Goal: Task Accomplishment & Management: Use online tool/utility

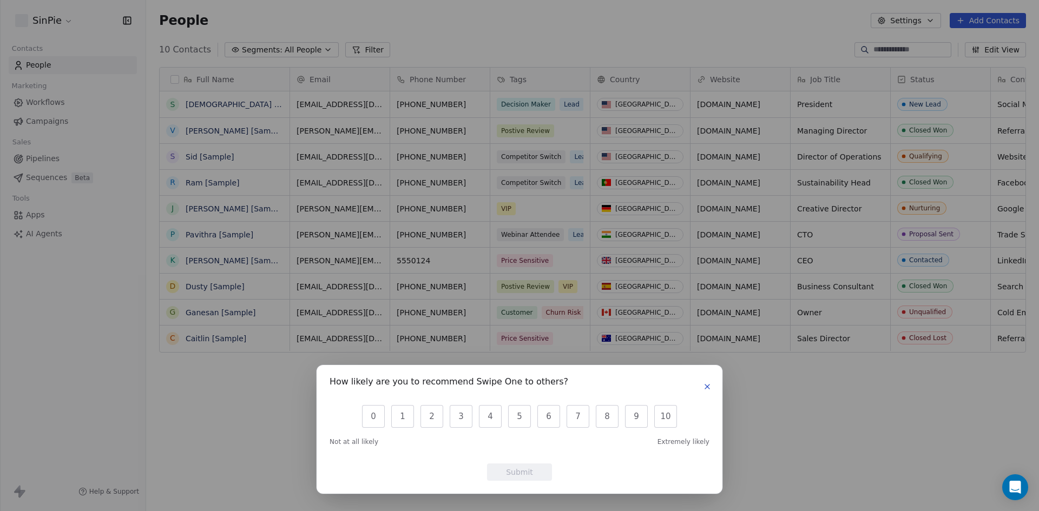
scroll to position [441, 885]
click at [709, 387] on icon "button" at bounding box center [707, 386] width 9 height 9
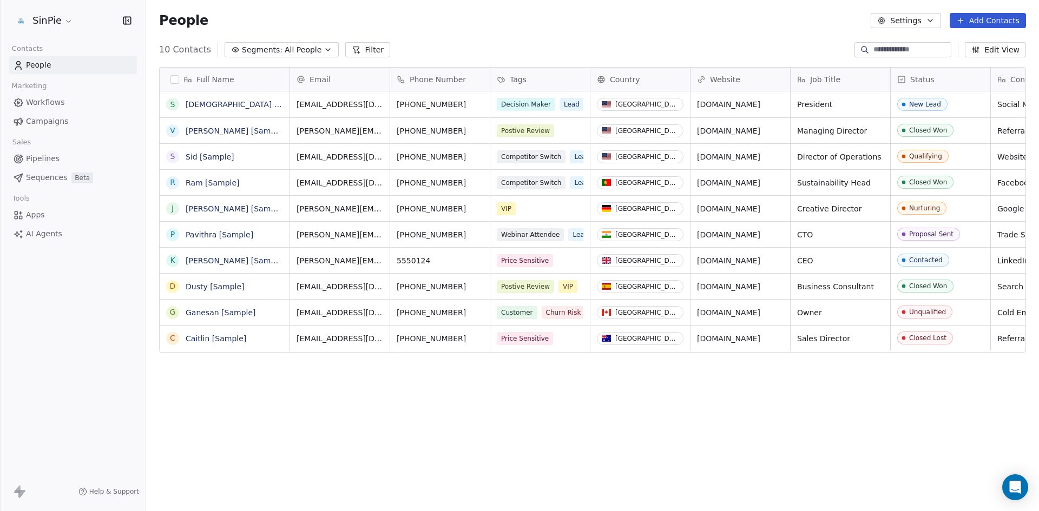
click at [31, 100] on span "Workflows" at bounding box center [45, 102] width 39 height 11
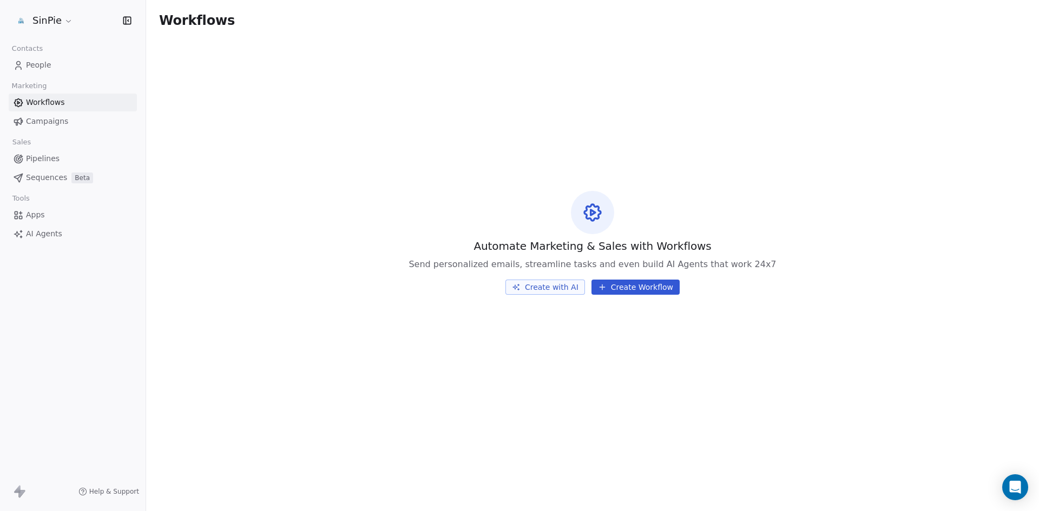
click at [652, 289] on button "Create Workflow" at bounding box center [635, 287] width 88 height 15
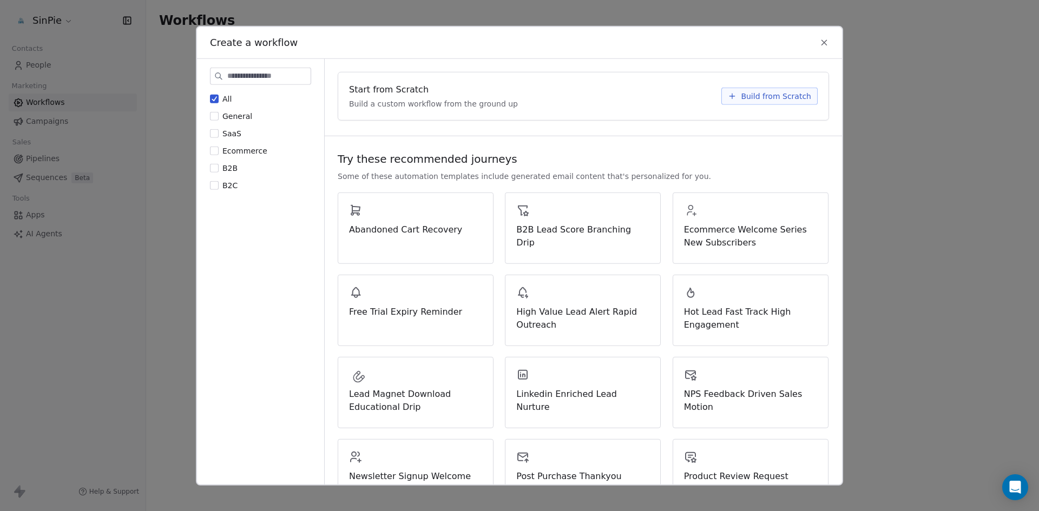
click at [214, 186] on button "B2C" at bounding box center [214, 185] width 9 height 11
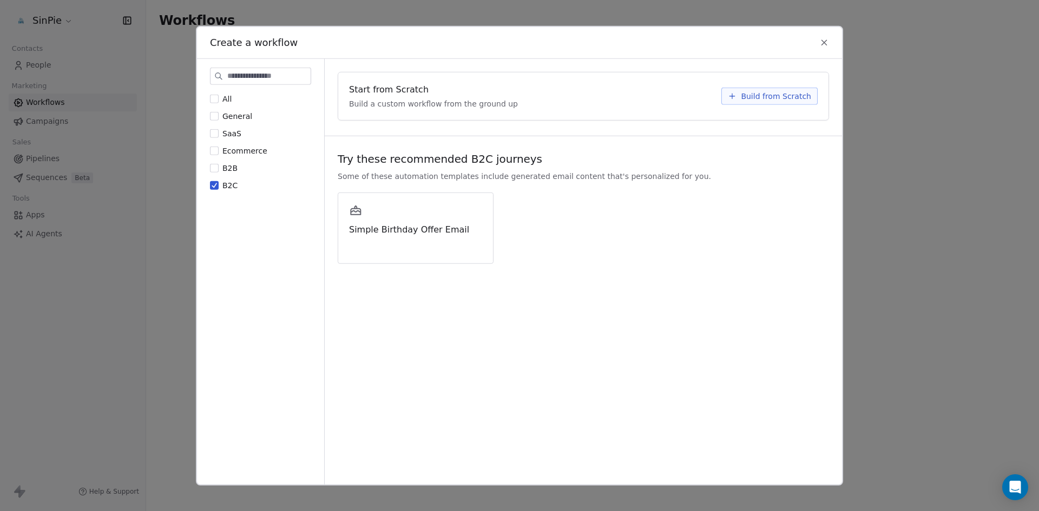
click at [214, 133] on button "SaaS" at bounding box center [214, 133] width 9 height 11
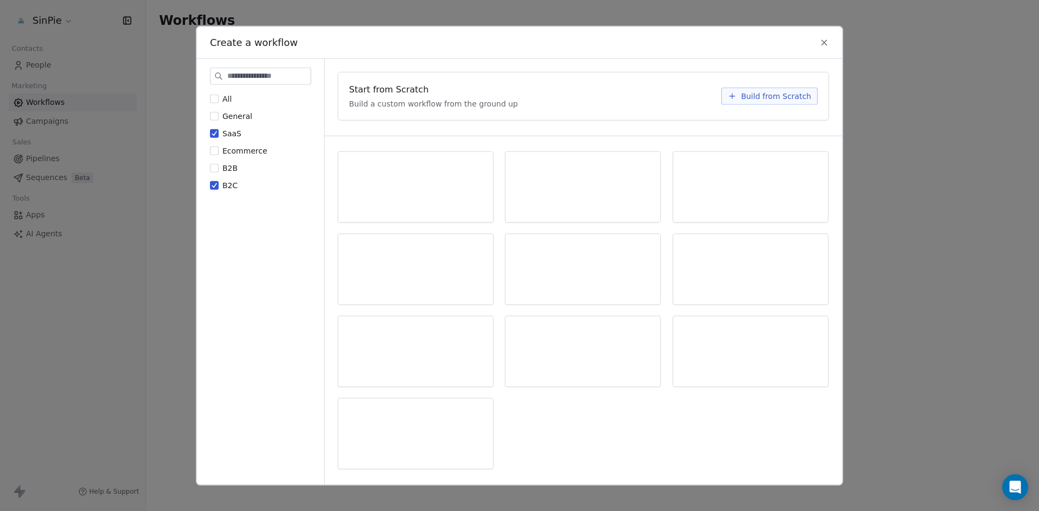
click at [217, 187] on button "B2C" at bounding box center [214, 185] width 9 height 11
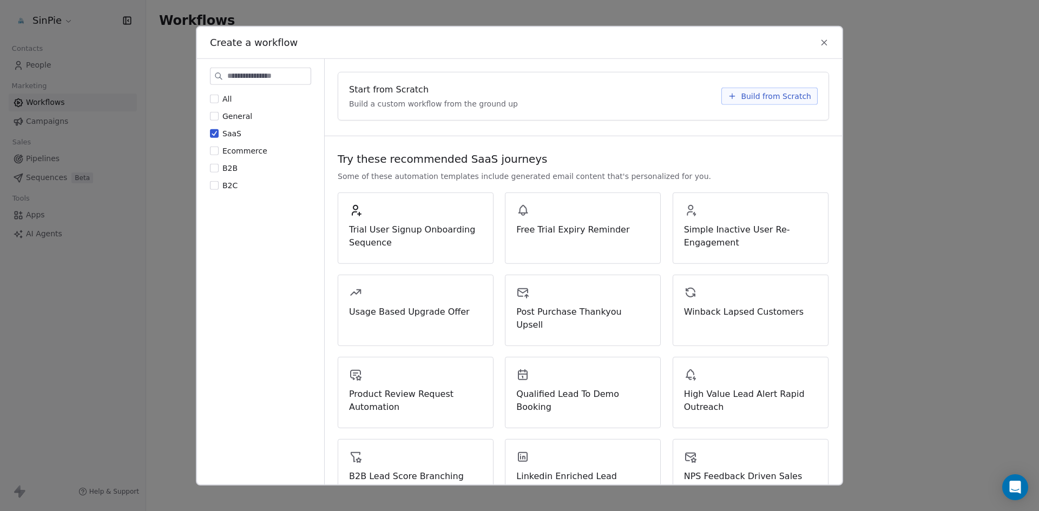
click at [213, 131] on button "SaaS" at bounding box center [214, 133] width 9 height 11
click at [215, 116] on button "General" at bounding box center [214, 115] width 9 height 11
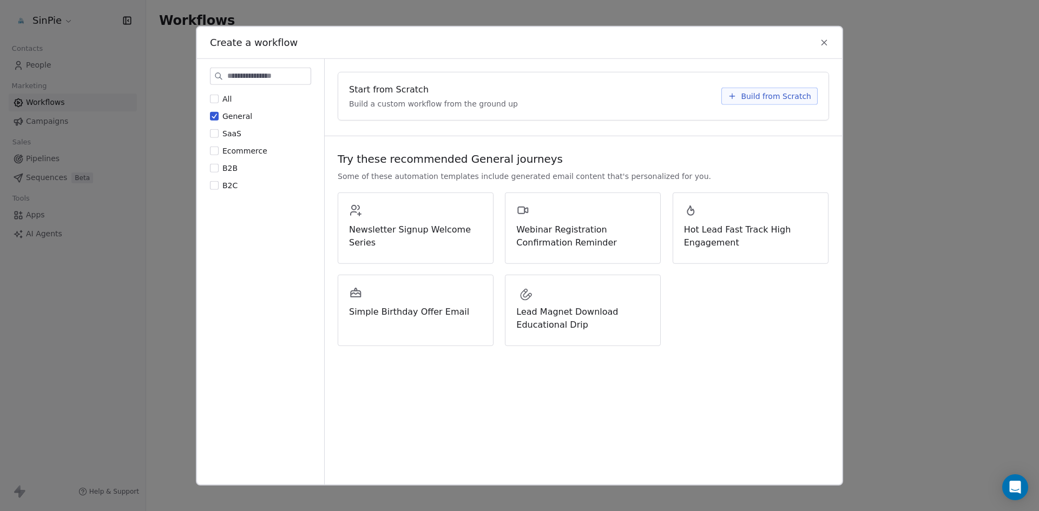
click at [826, 43] on icon at bounding box center [824, 42] width 10 height 10
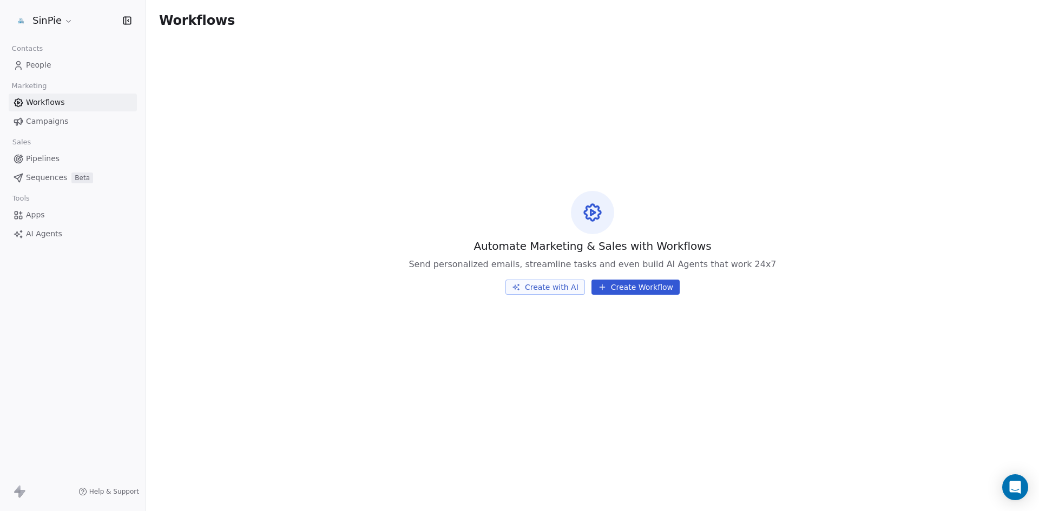
click at [43, 67] on span "People" at bounding box center [38, 65] width 25 height 11
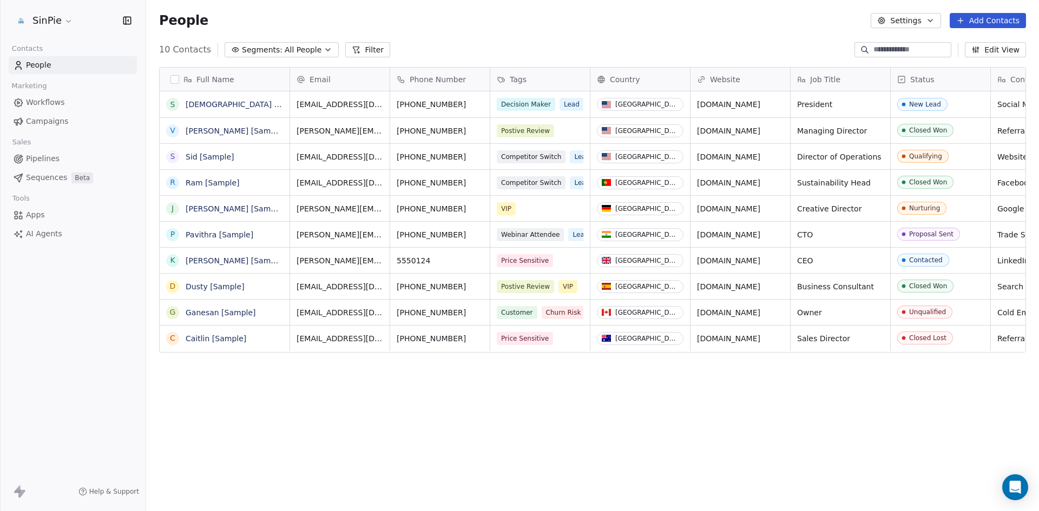
scroll to position [441, 885]
click at [34, 215] on span "Apps" at bounding box center [35, 214] width 19 height 11
